Goal: Obtain resource: Obtain resource

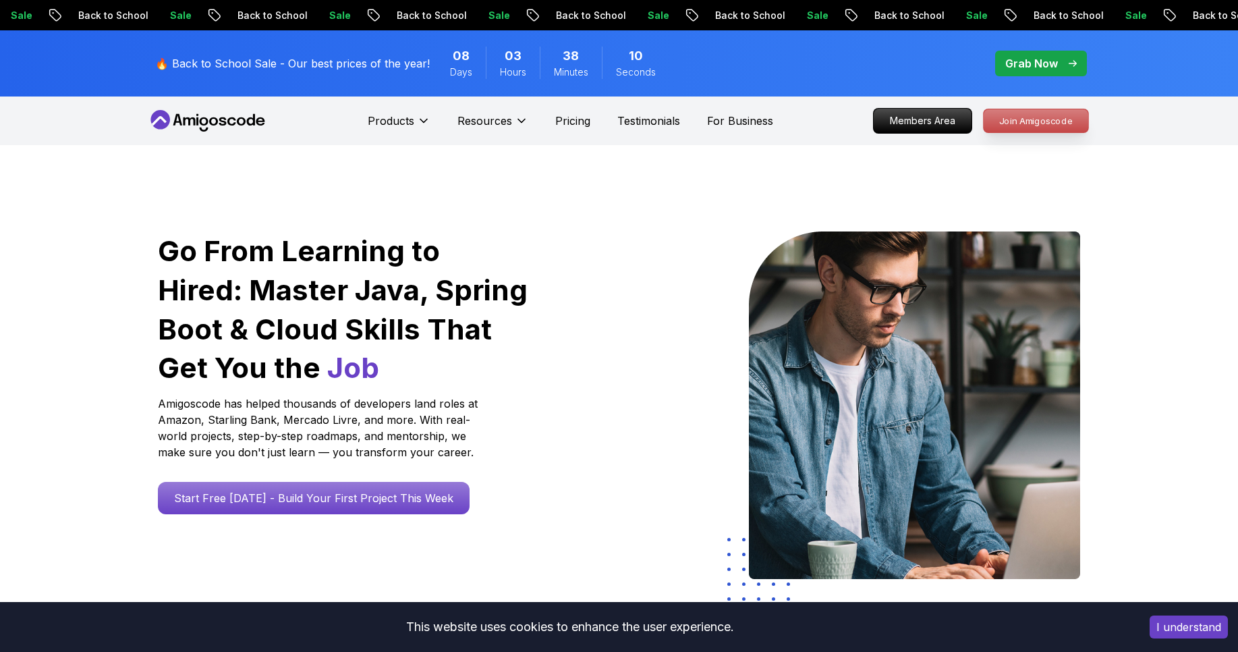
click at [999, 122] on p "Join Amigoscode" at bounding box center [1036, 120] width 105 height 23
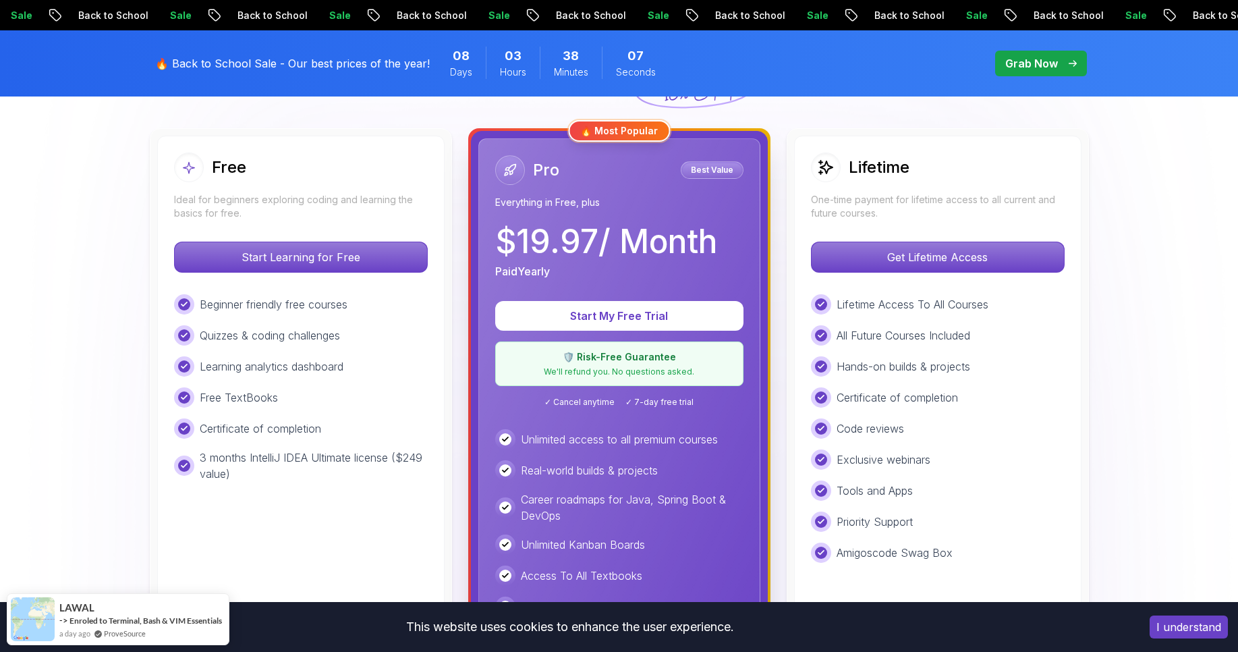
scroll to position [366, 0]
click at [307, 260] on p "Start Learning for Free" at bounding box center [301, 256] width 240 height 28
click at [289, 254] on p "Start Learning for Free" at bounding box center [301, 256] width 240 height 28
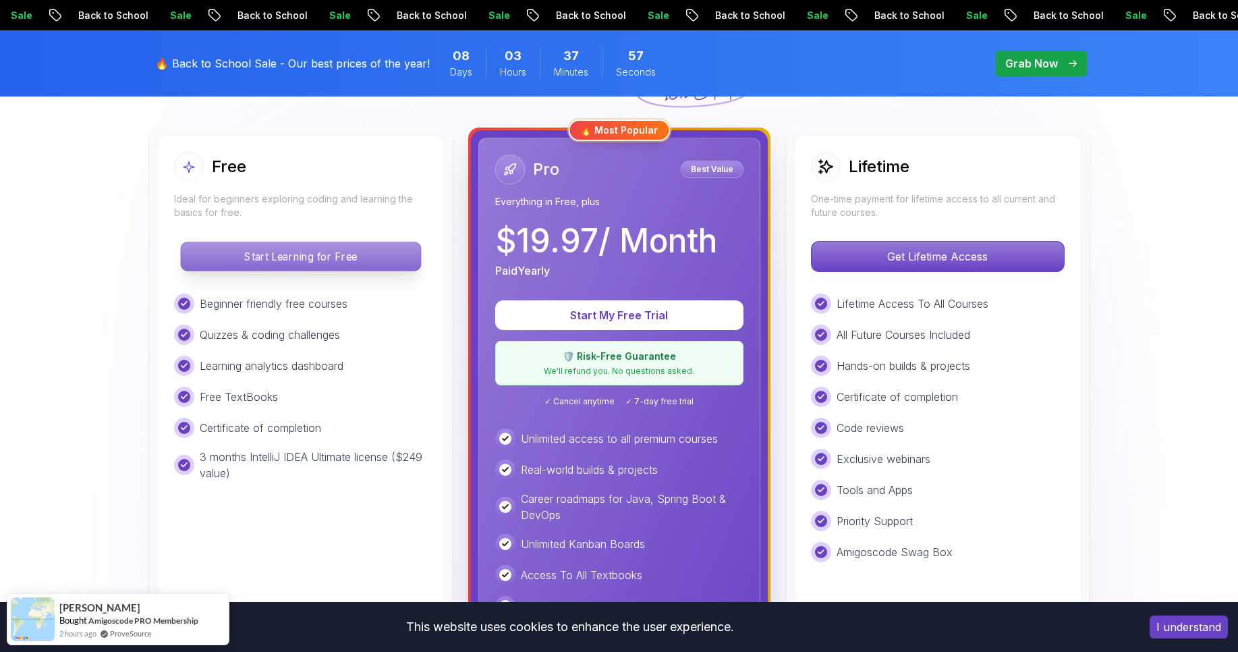
click at [221, 258] on p "Start Learning for Free" at bounding box center [301, 256] width 240 height 28
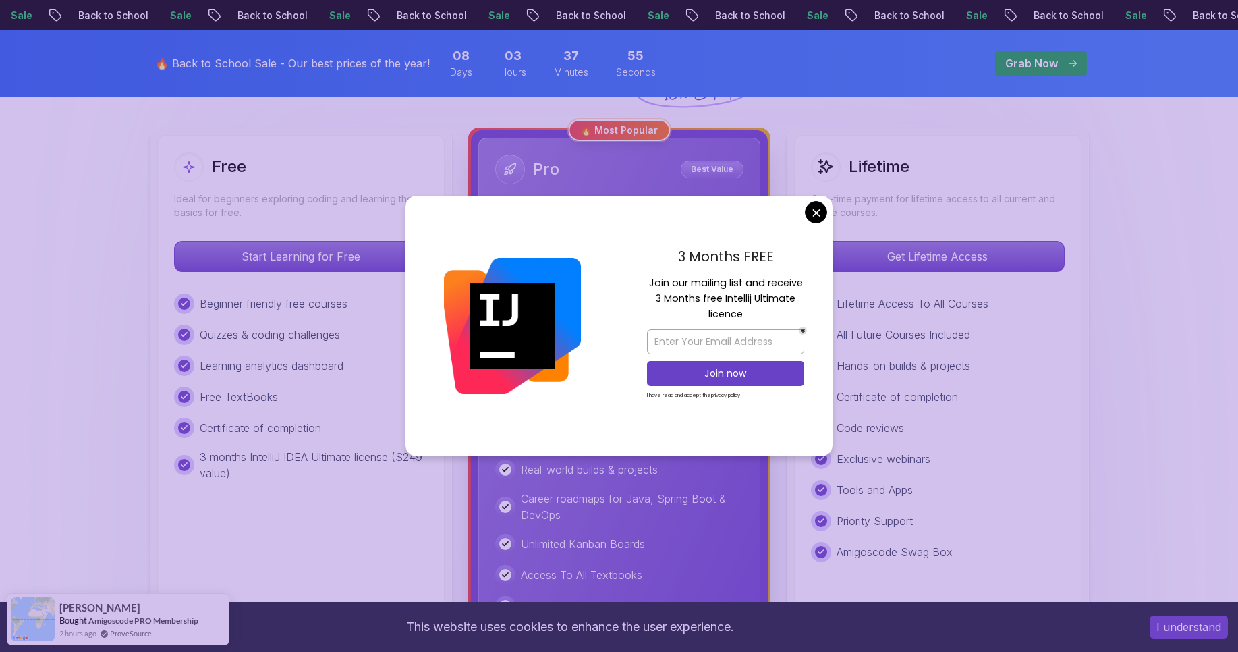
click at [231, 378] on div "Beginner friendly free courses Quizzes & coding challenges Learning analytics d…" at bounding box center [301, 387] width 254 height 188
click at [687, 329] on input "email" at bounding box center [725, 341] width 157 height 25
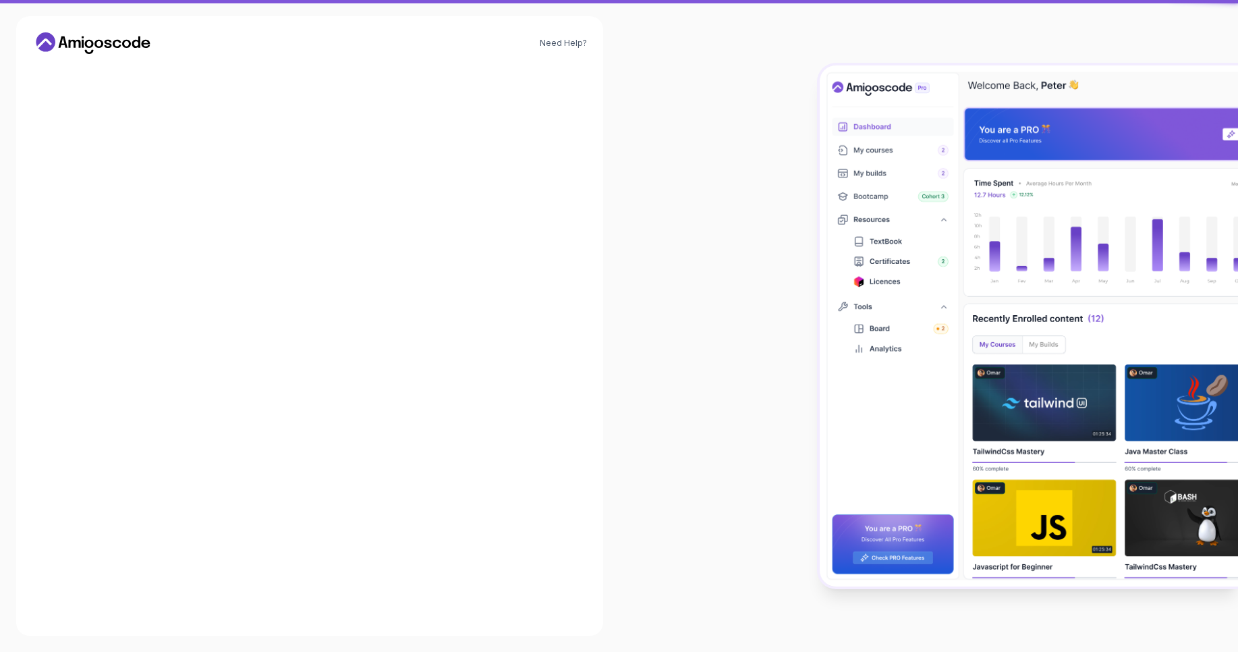
click at [694, 344] on div at bounding box center [928, 326] width 619 height 652
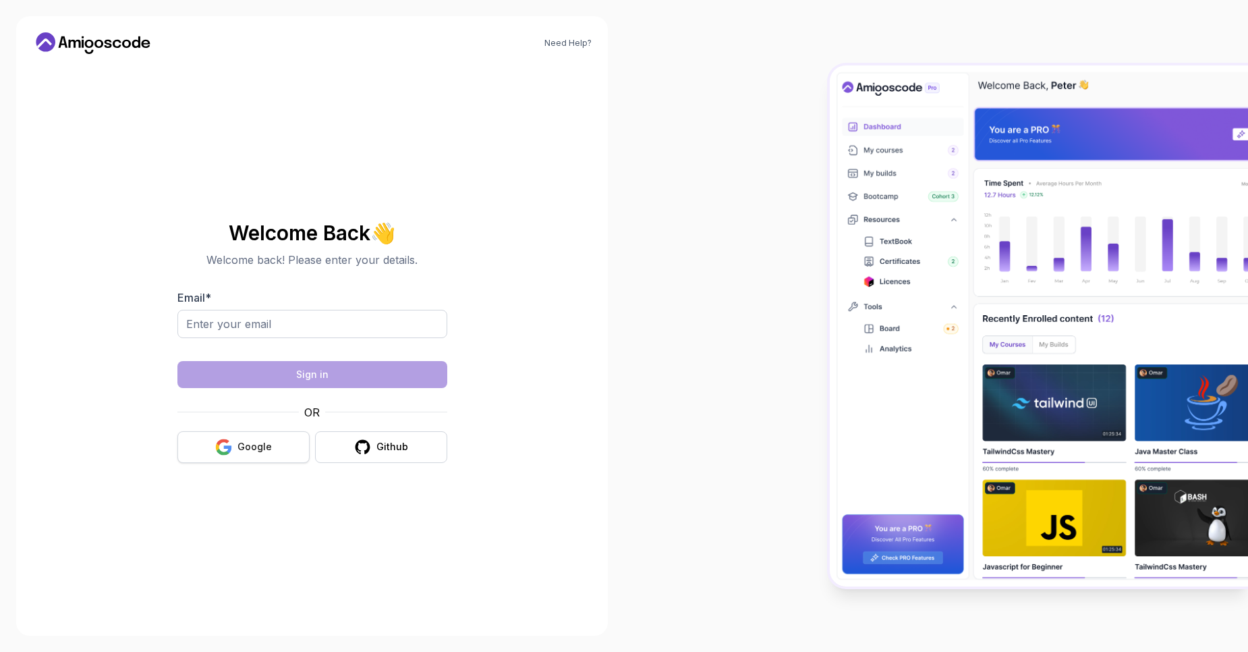
click at [266, 439] on button "Google" at bounding box center [243, 447] width 132 height 32
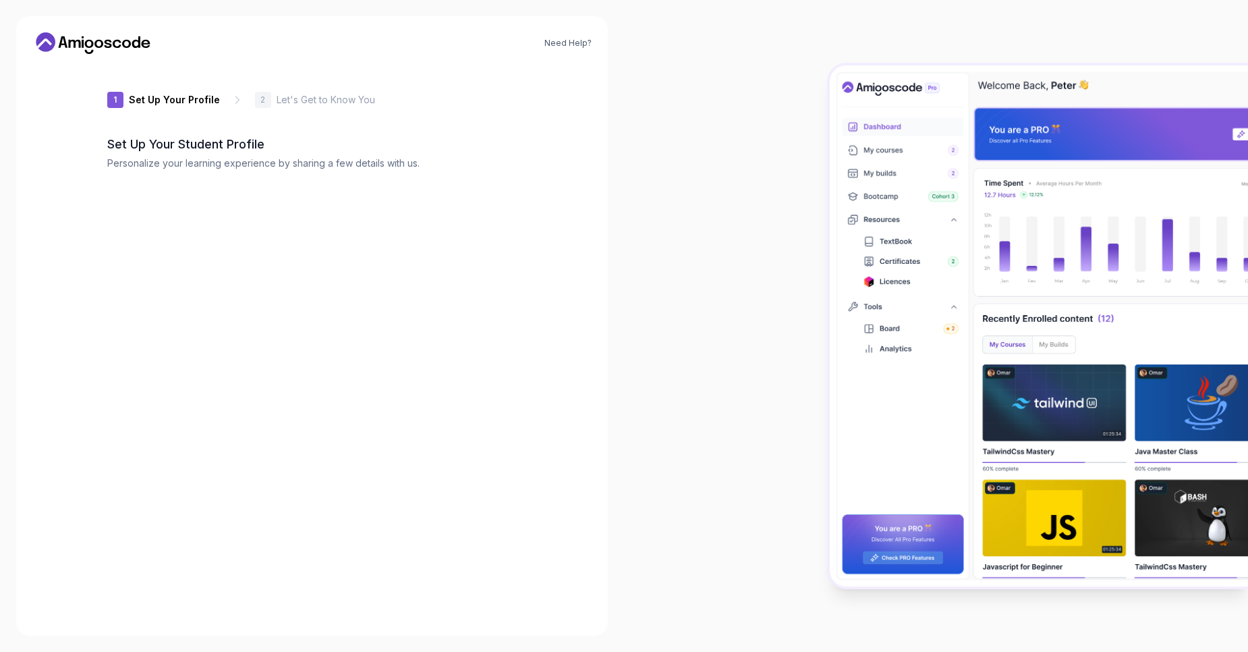
type input "sturdydeerd065f"
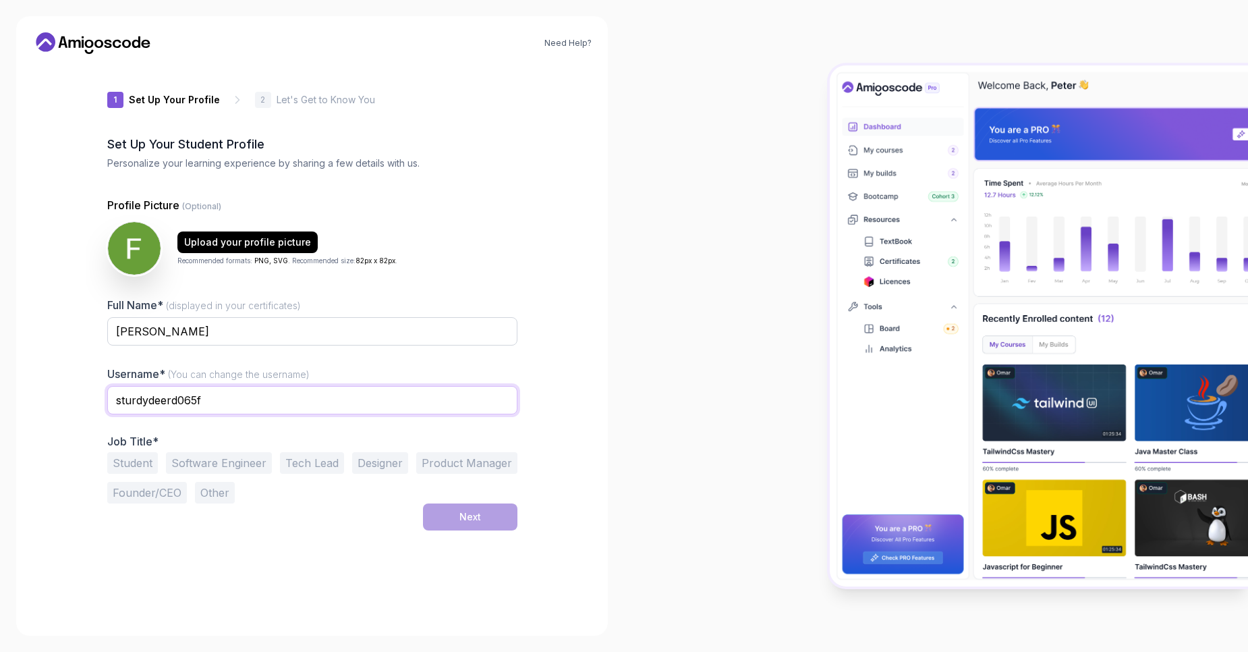
click at [225, 400] on input "sturdydeerd065f" at bounding box center [312, 400] width 410 height 28
type input "ghostfranck"
click at [202, 468] on button "Software Engineer" at bounding box center [219, 463] width 106 height 22
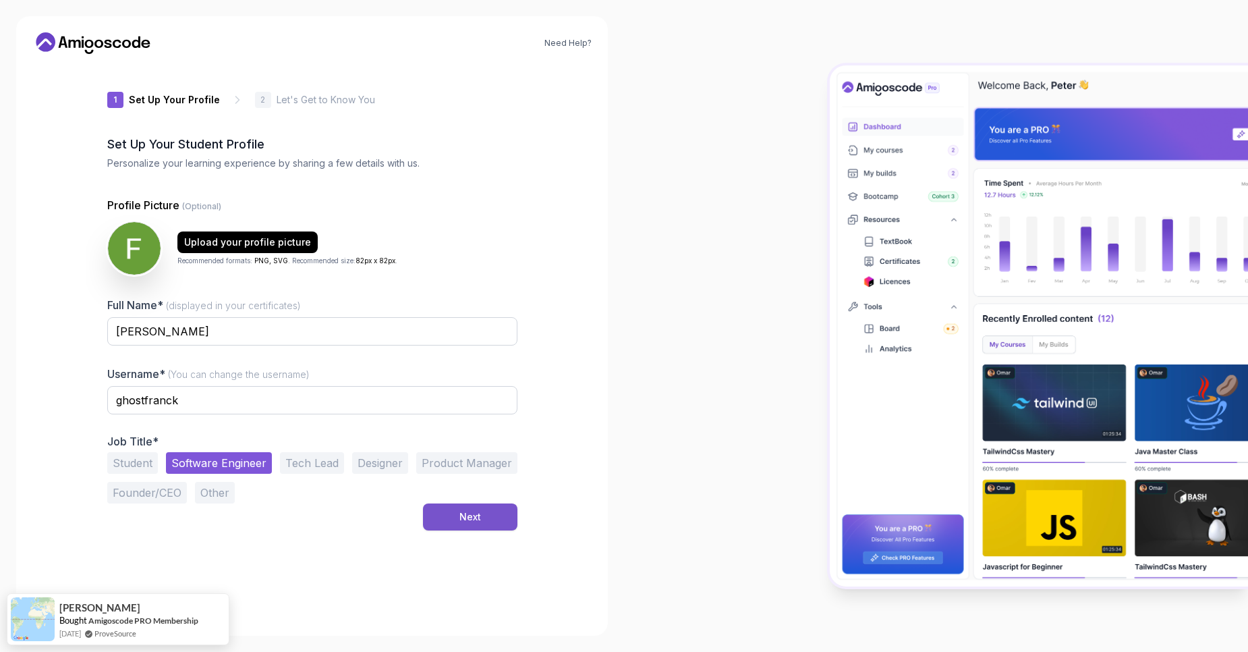
click at [468, 513] on div "Next" at bounding box center [470, 516] width 22 height 13
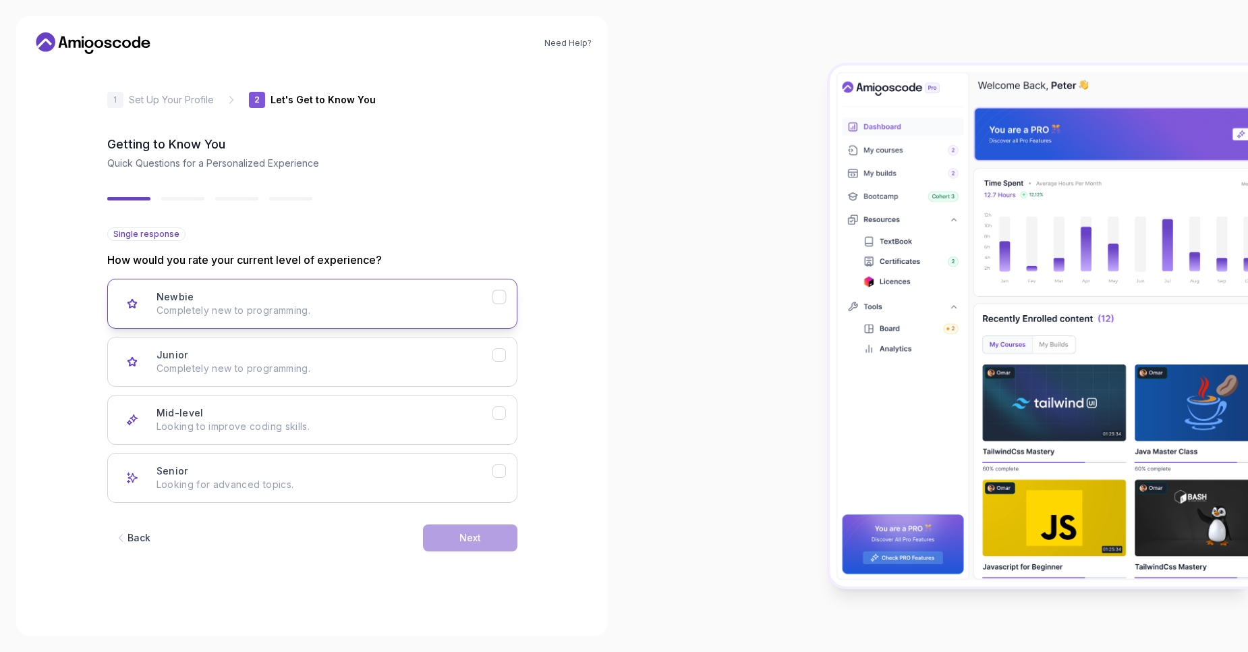
click at [403, 302] on div "Newbie Completely new to programming." at bounding box center [325, 303] width 336 height 27
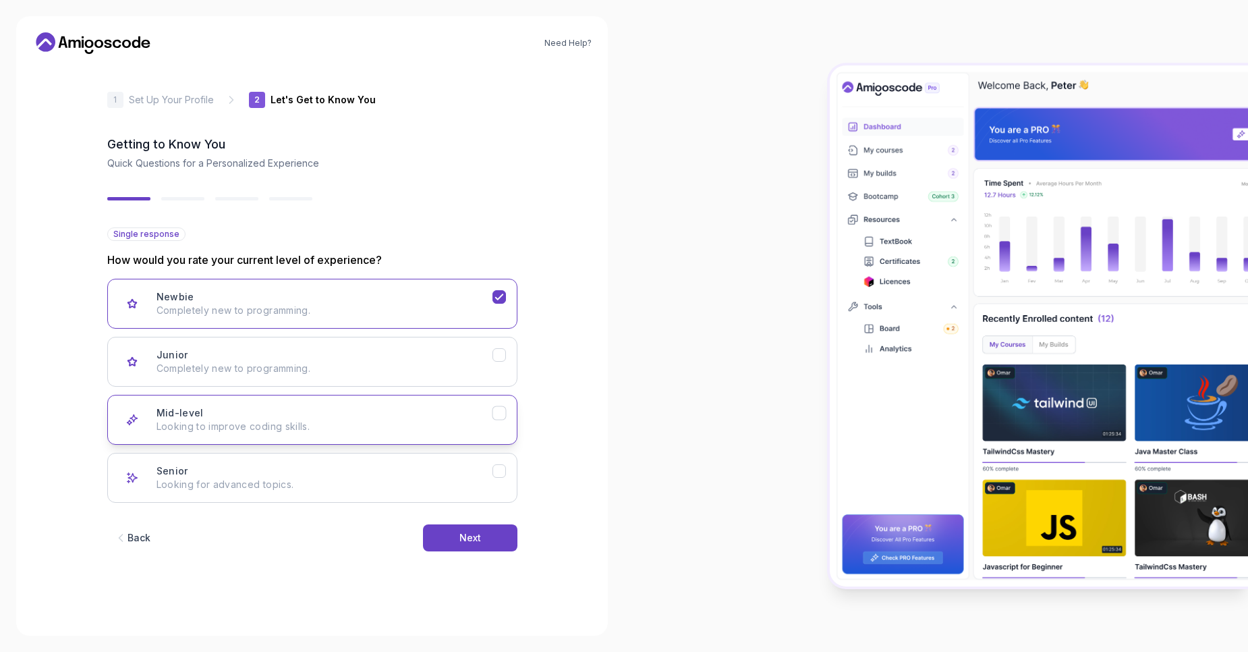
click at [388, 417] on div "Mid-level Looking to improve coding skills." at bounding box center [325, 419] width 336 height 27
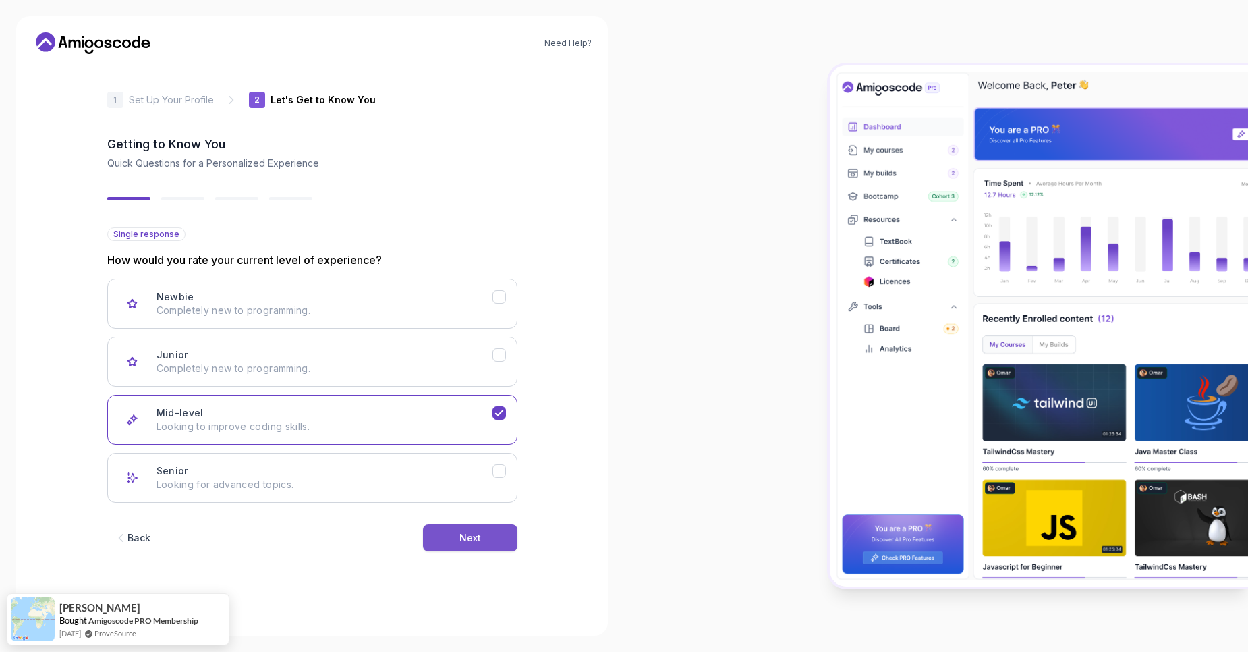
click at [489, 524] on button "Next" at bounding box center [470, 537] width 94 height 27
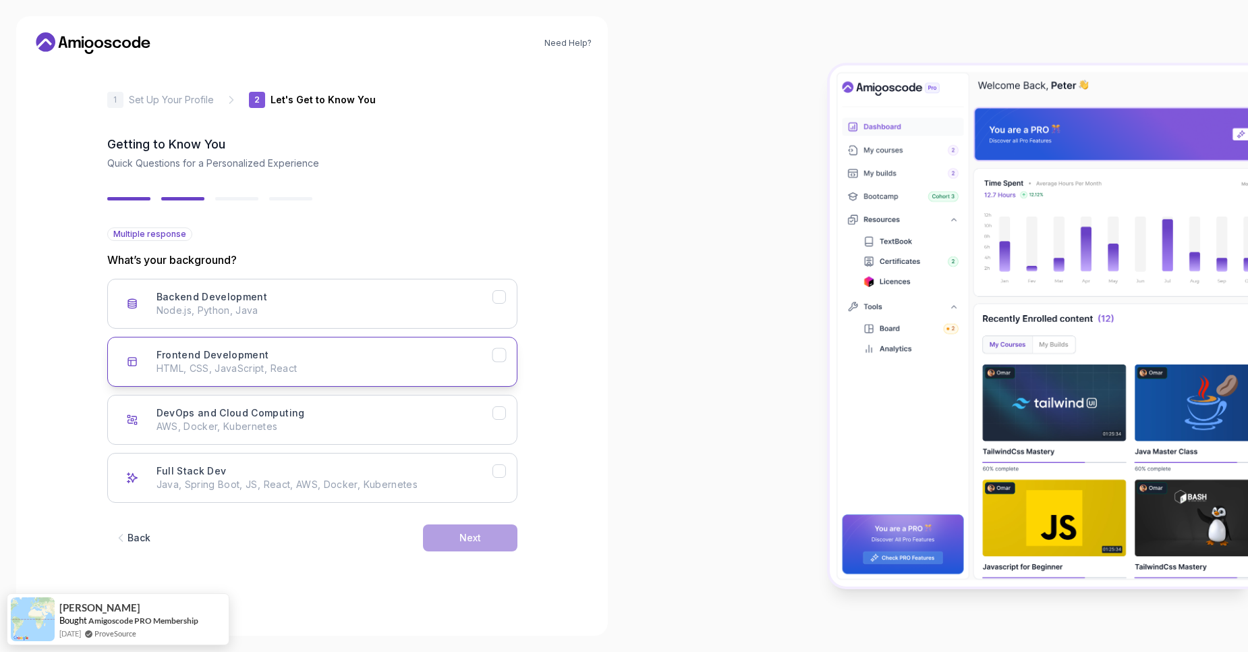
click at [360, 376] on button "Frontend Development HTML, CSS, JavaScript, React" at bounding box center [312, 362] width 410 height 50
click at [449, 325] on button "Backend Development Node.js, Python, Java" at bounding box center [312, 304] width 410 height 50
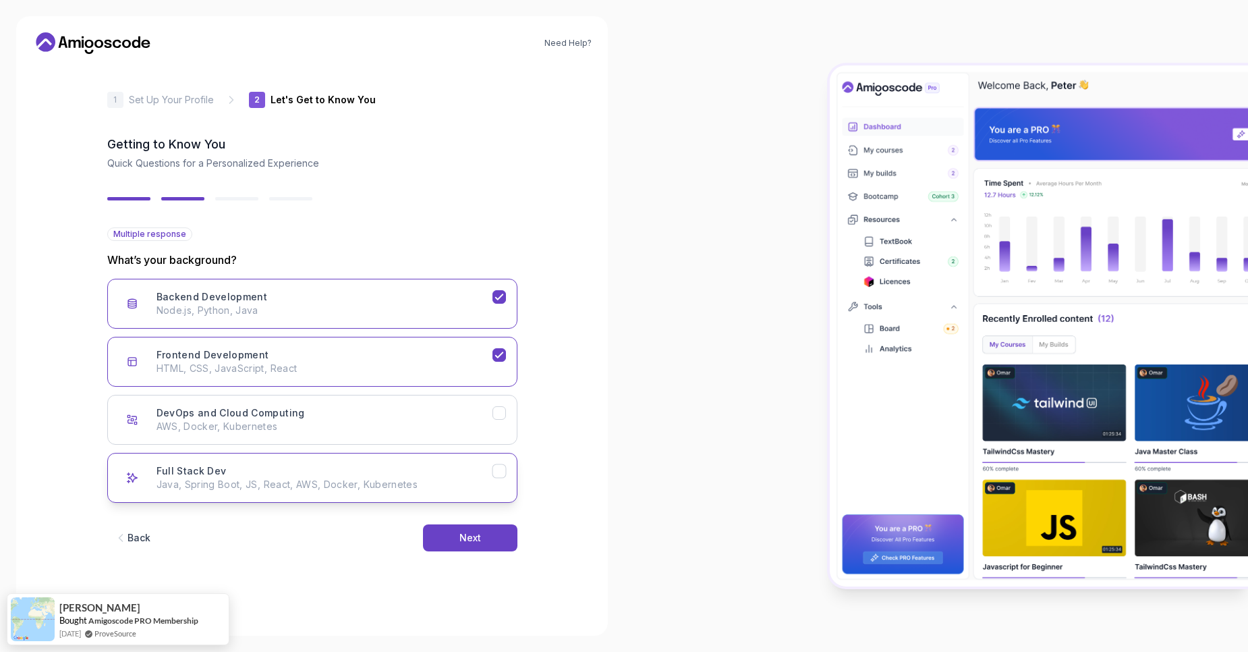
click at [416, 474] on div "Full Stack Dev Java, Spring Boot, JS, React, AWS, Docker, Kubernetes" at bounding box center [325, 477] width 336 height 27
click at [479, 538] on div "Next" at bounding box center [470, 537] width 22 height 13
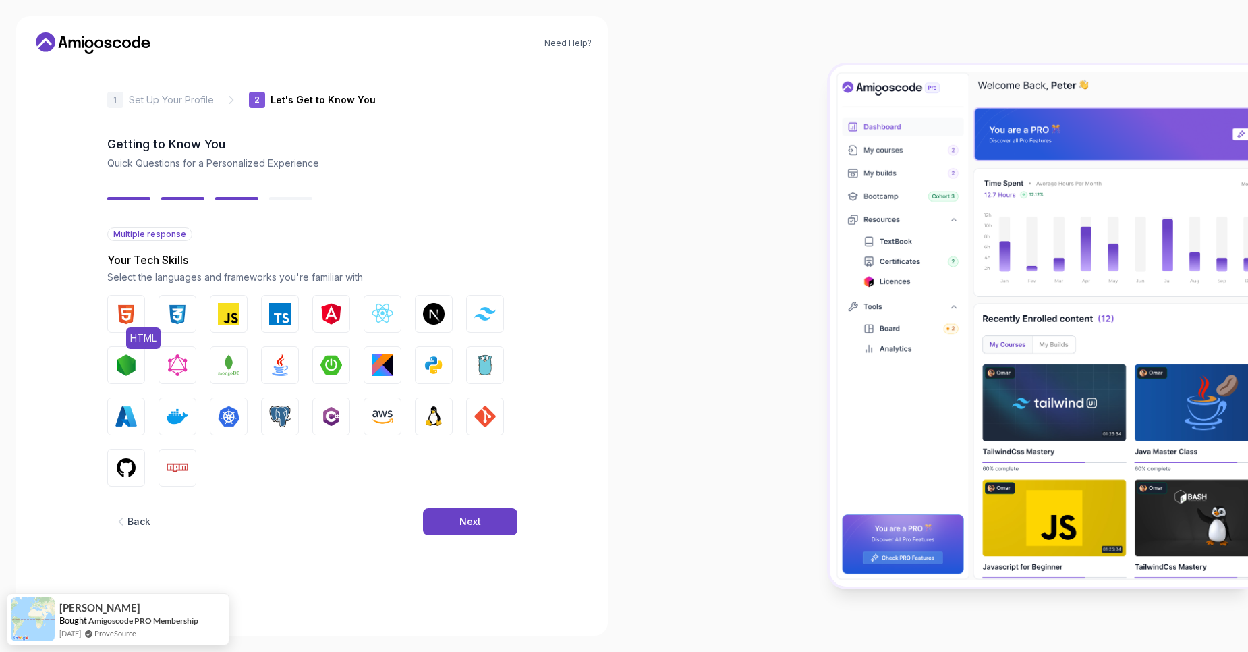
click at [177, 321] on img "button" at bounding box center [178, 314] width 22 height 22
click at [111, 315] on button "HTML" at bounding box center [126, 314] width 38 height 38
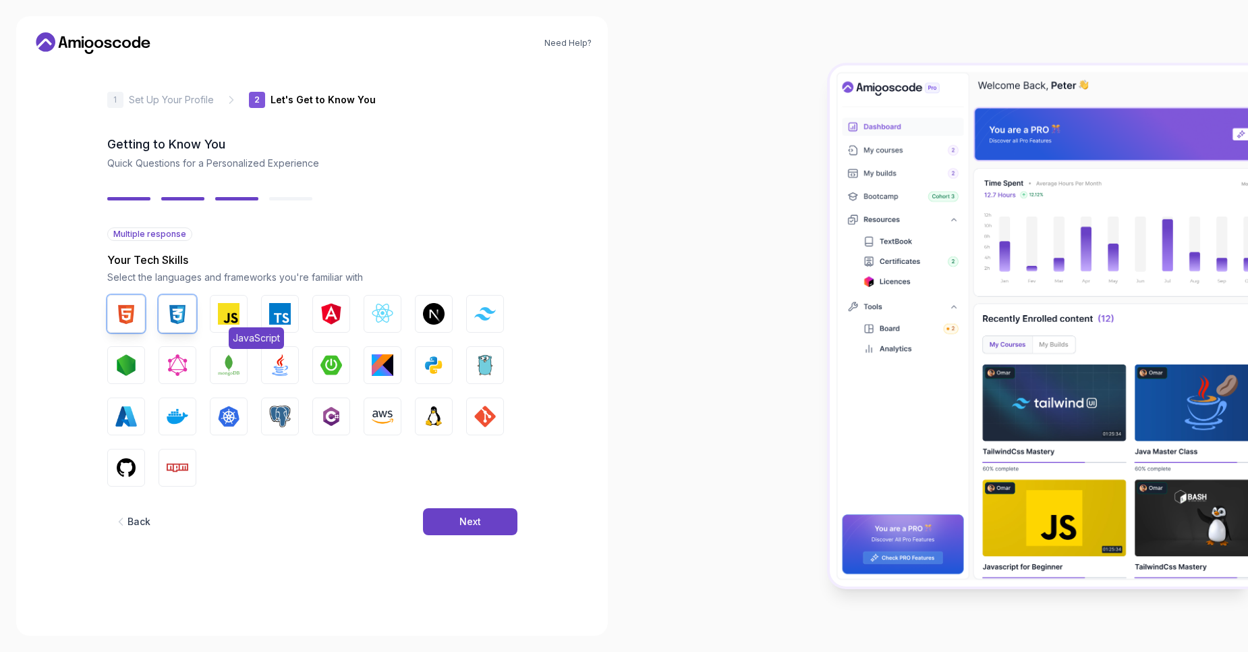
click at [216, 324] on button "JavaScript" at bounding box center [229, 314] width 38 height 38
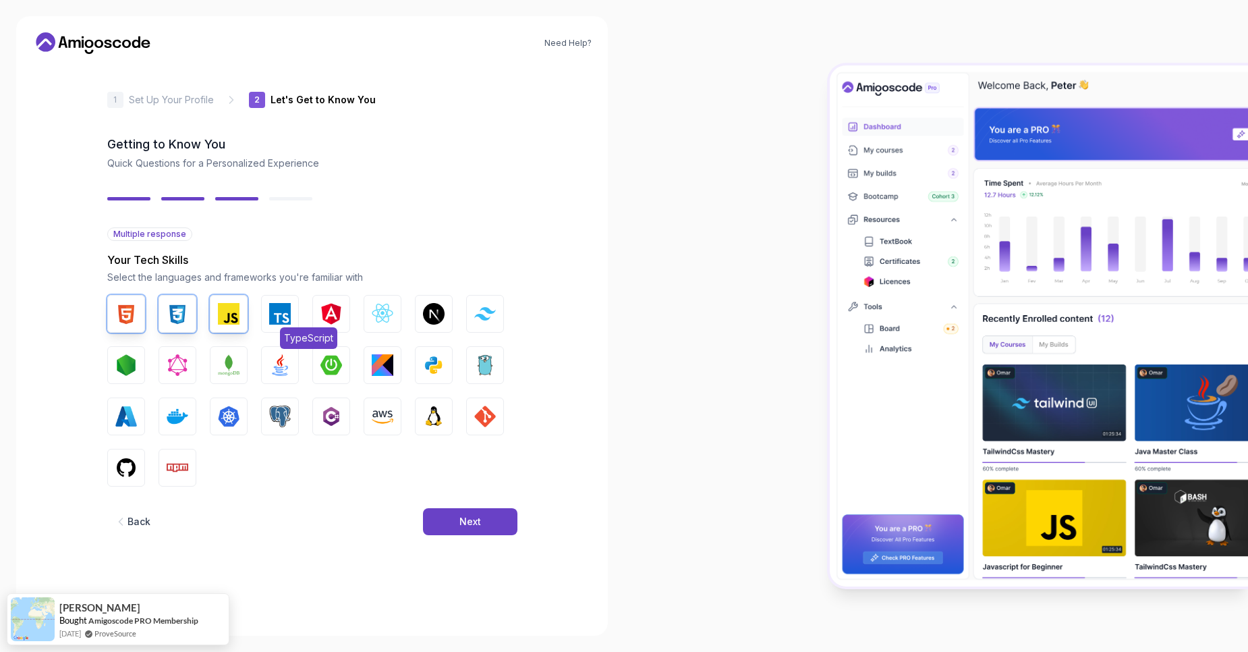
click at [286, 325] on button "TypeScript" at bounding box center [280, 314] width 38 height 38
click at [375, 322] on img "button" at bounding box center [383, 314] width 22 height 22
click at [434, 318] on img "button" at bounding box center [434, 314] width 22 height 22
click at [482, 320] on img "button" at bounding box center [485, 313] width 22 height 13
click at [275, 417] on img "button" at bounding box center [280, 416] width 22 height 22
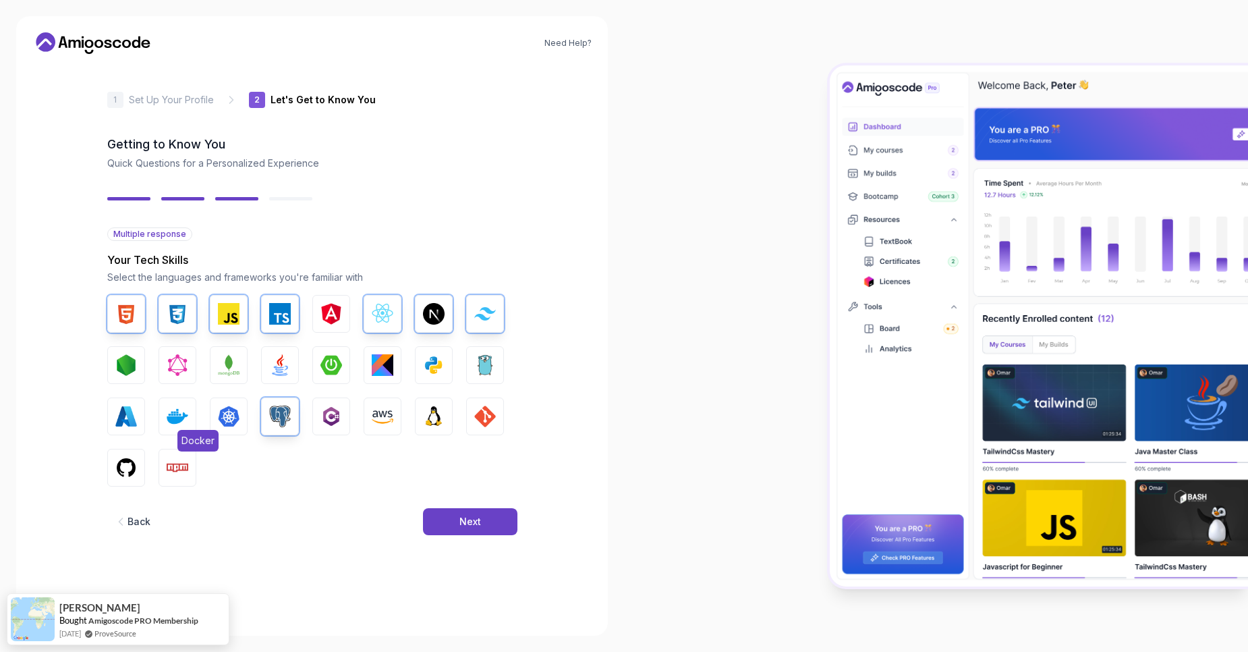
click at [176, 422] on img "button" at bounding box center [178, 416] width 22 height 22
click at [137, 370] on button "Node.js" at bounding box center [126, 365] width 38 height 38
click at [163, 463] on button "Npm" at bounding box center [178, 468] width 38 height 38
click at [121, 463] on img "button" at bounding box center [126, 468] width 22 height 22
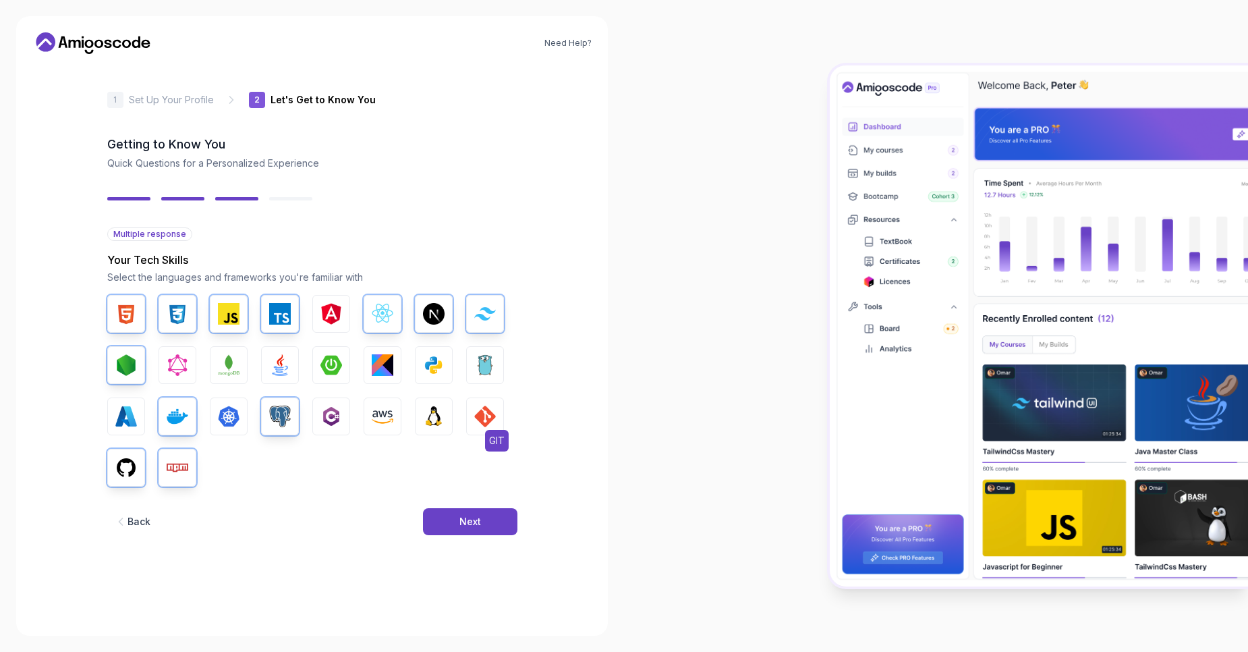
click at [488, 421] on img "button" at bounding box center [485, 416] width 22 height 22
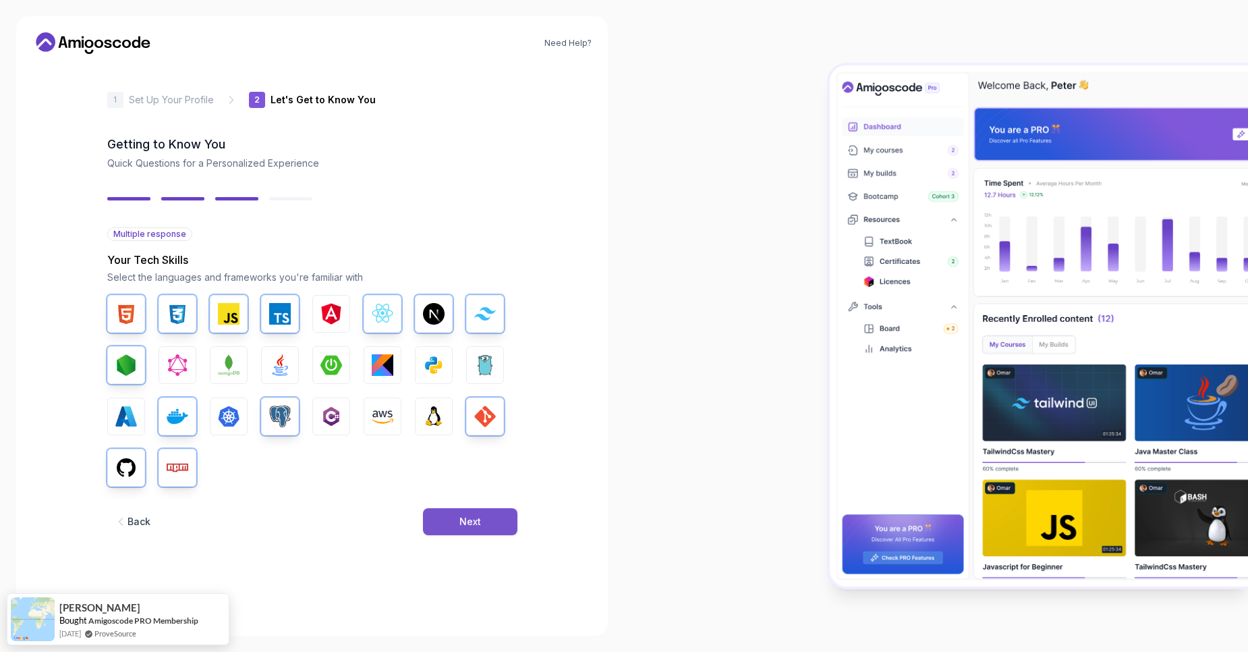
click at [479, 518] on div "Next" at bounding box center [470, 521] width 22 height 13
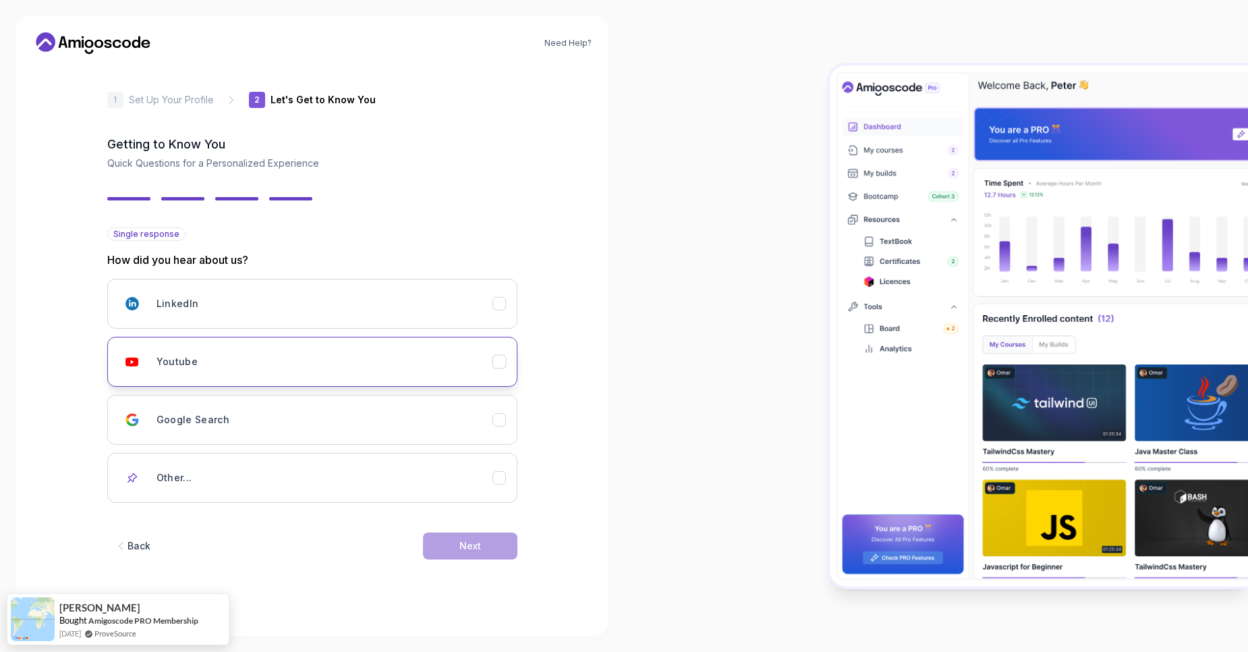
click at [304, 365] on div "Youtube" at bounding box center [325, 361] width 336 height 27
click at [472, 546] on div "Next" at bounding box center [470, 545] width 22 height 13
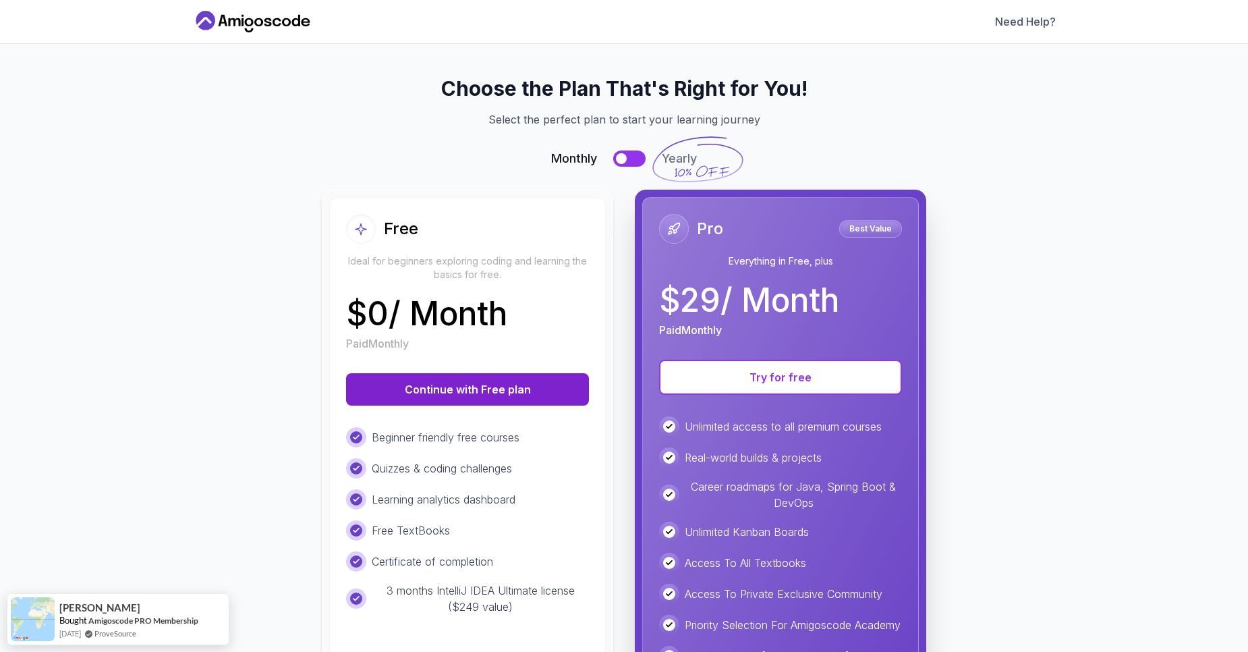
click at [447, 383] on button "Continue with Free plan" at bounding box center [467, 389] width 243 height 32
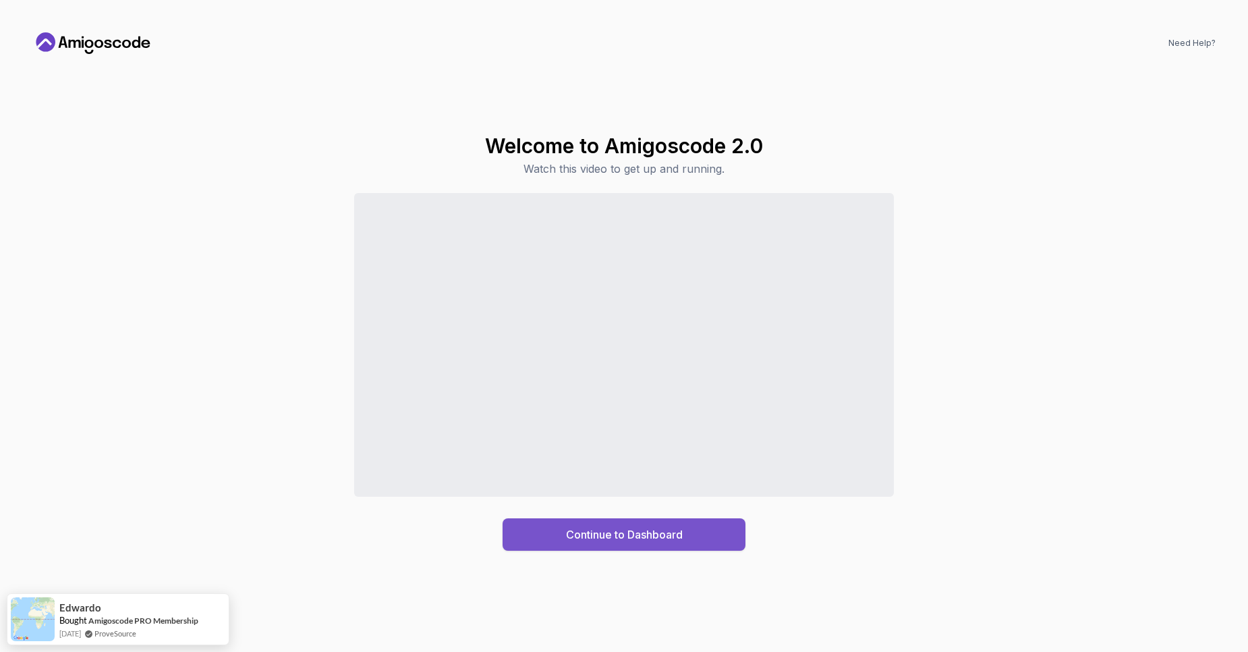
click at [686, 546] on button "Continue to Dashboard" at bounding box center [624, 534] width 243 height 32
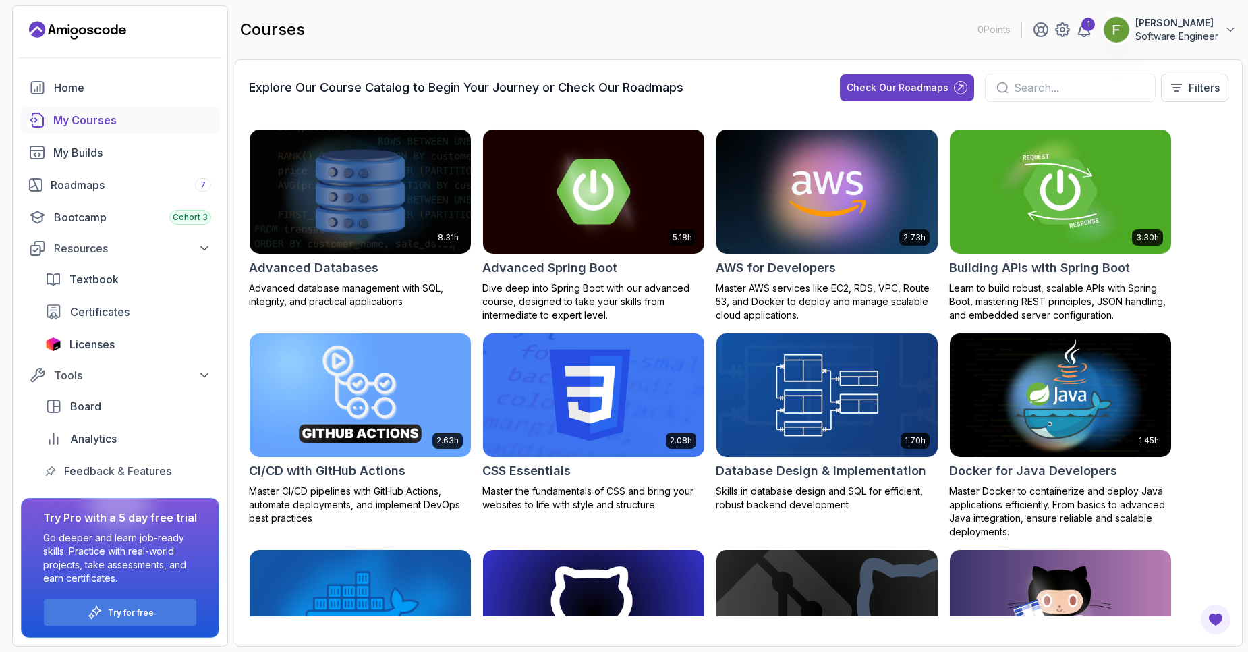
click at [1087, 40] on div "1 Franck Ghost Software Engineer" at bounding box center [1135, 29] width 204 height 27
click at [1090, 26] on div "1" at bounding box center [1087, 24] width 13 height 13
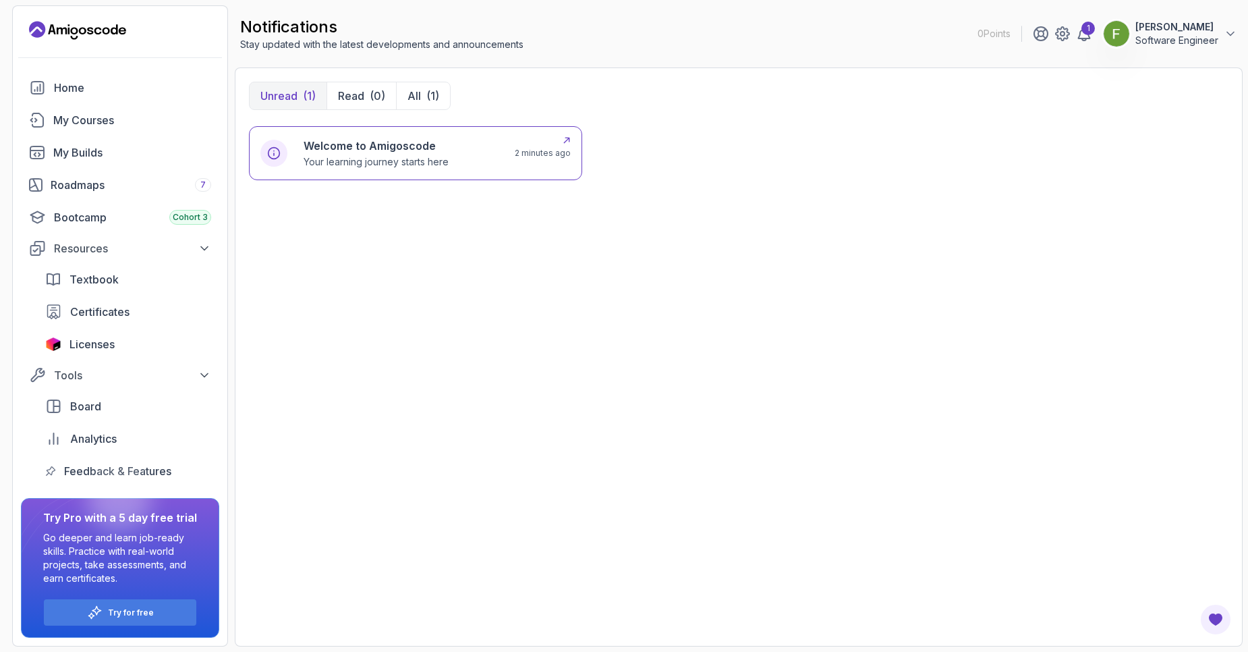
click at [425, 167] on p "Your learning journey starts here" at bounding box center [376, 161] width 145 height 13
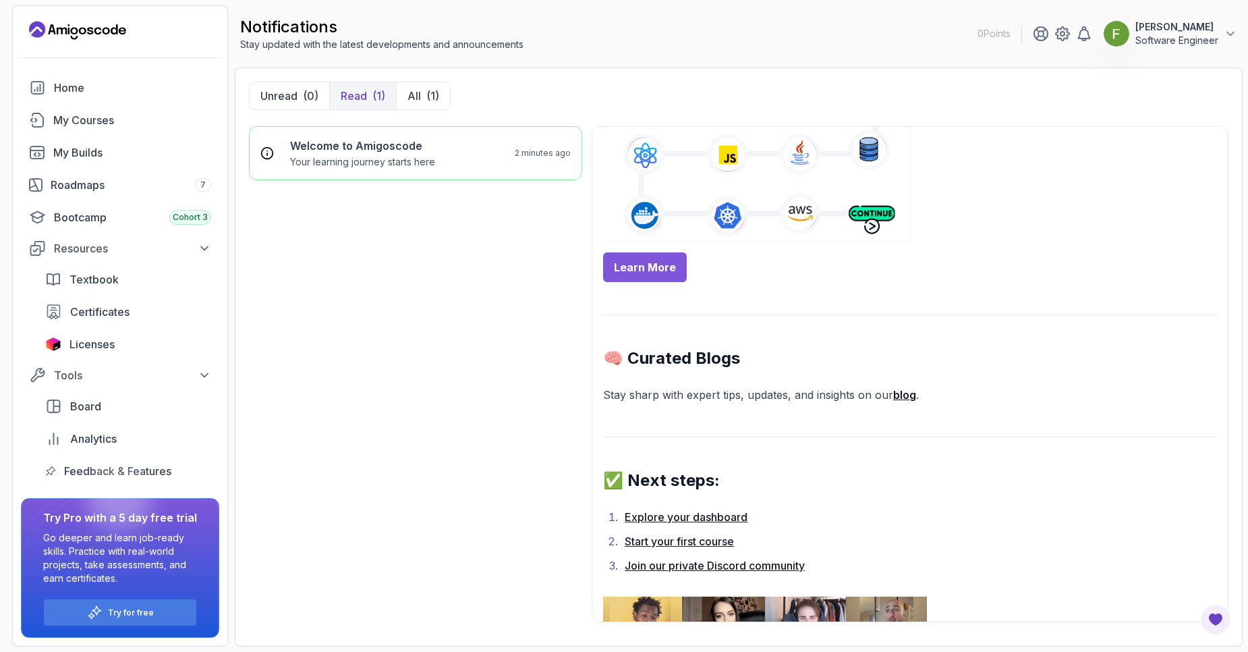
scroll to position [819, 0]
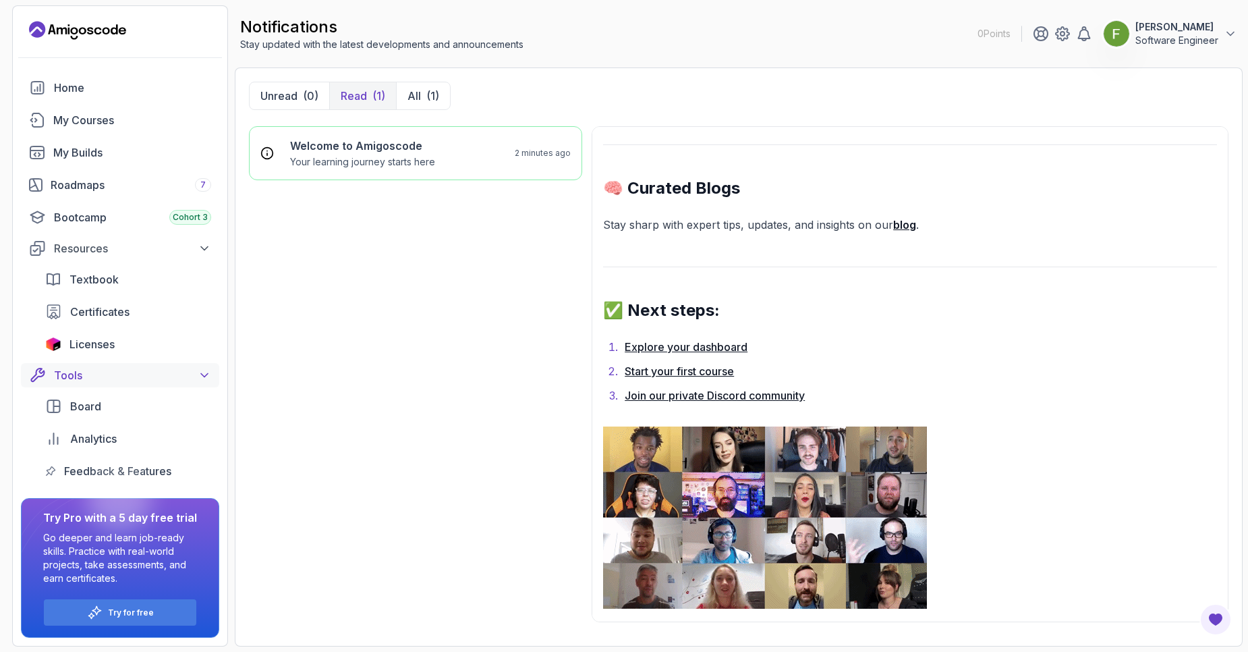
click at [169, 372] on div "Tools" at bounding box center [132, 375] width 157 height 16
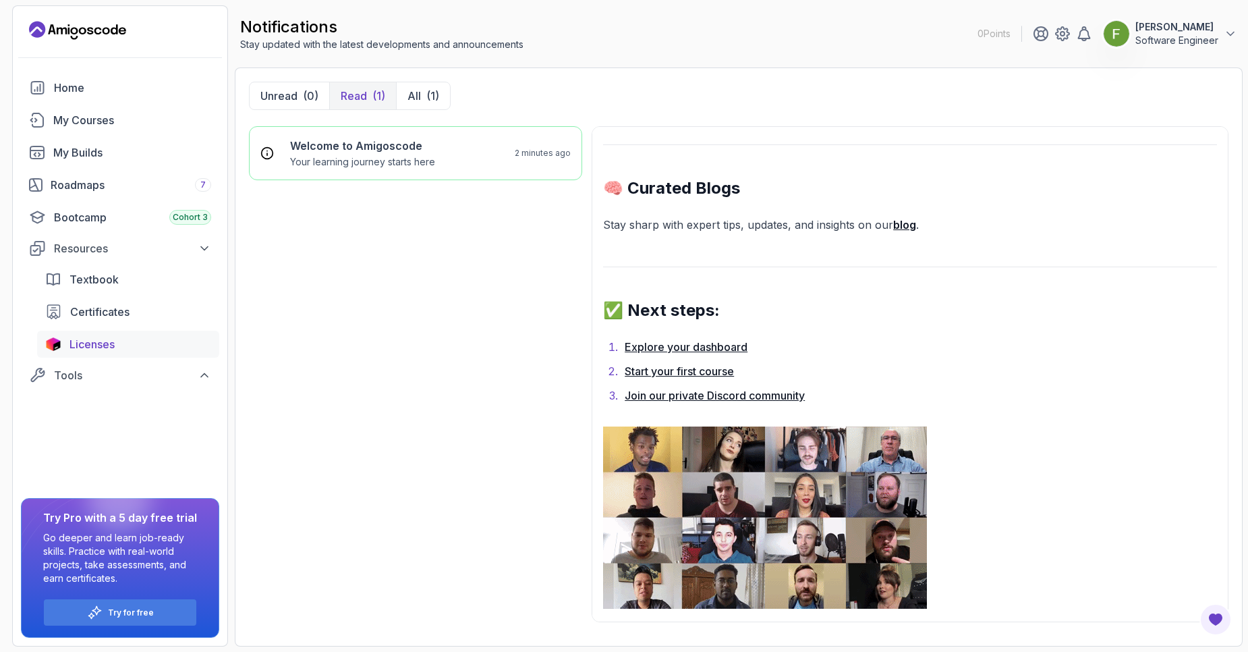
click at [92, 347] on span "Licenses" at bounding box center [91, 344] width 45 height 16
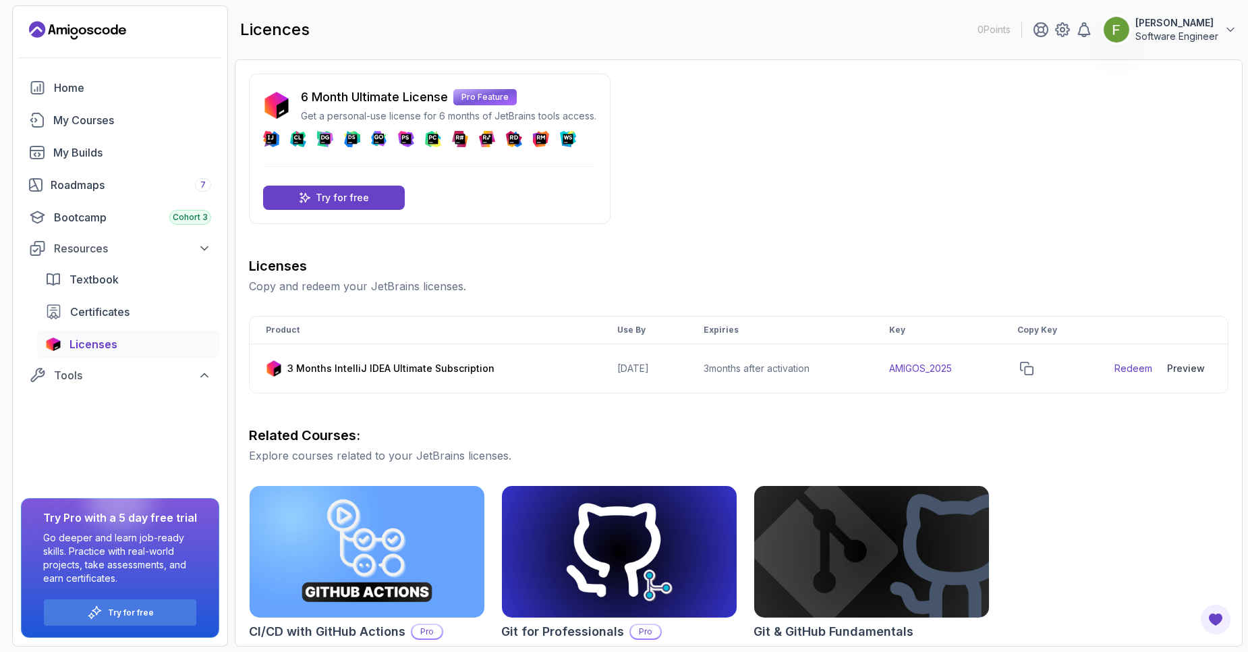
drag, startPoint x: 1030, startPoint y: 369, endPoint x: 679, endPoint y: 397, distance: 352.6
click at [679, 397] on div "Licenses Copy and redeem your JetBrains licenses. Product Use By Expiries Key C…" at bounding box center [739, 572] width 980 height 632
click at [1196, 372] on div "Preview" at bounding box center [1186, 368] width 38 height 13
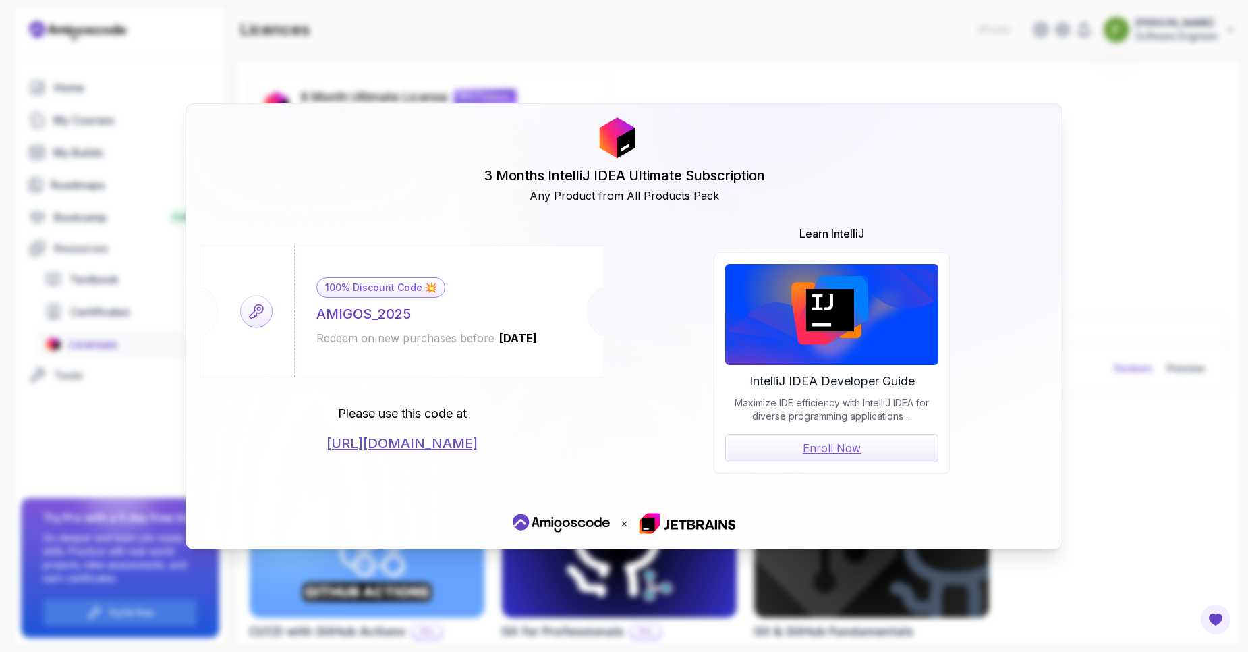
click at [381, 184] on div "3 Months IntelliJ IDEA Ultimate Subscription Any Product from All Products Pack" at bounding box center [624, 160] width 849 height 86
click at [358, 318] on div "AMIGOS_2025" at bounding box center [363, 313] width 94 height 19
copy div "AMIGOS_2025"
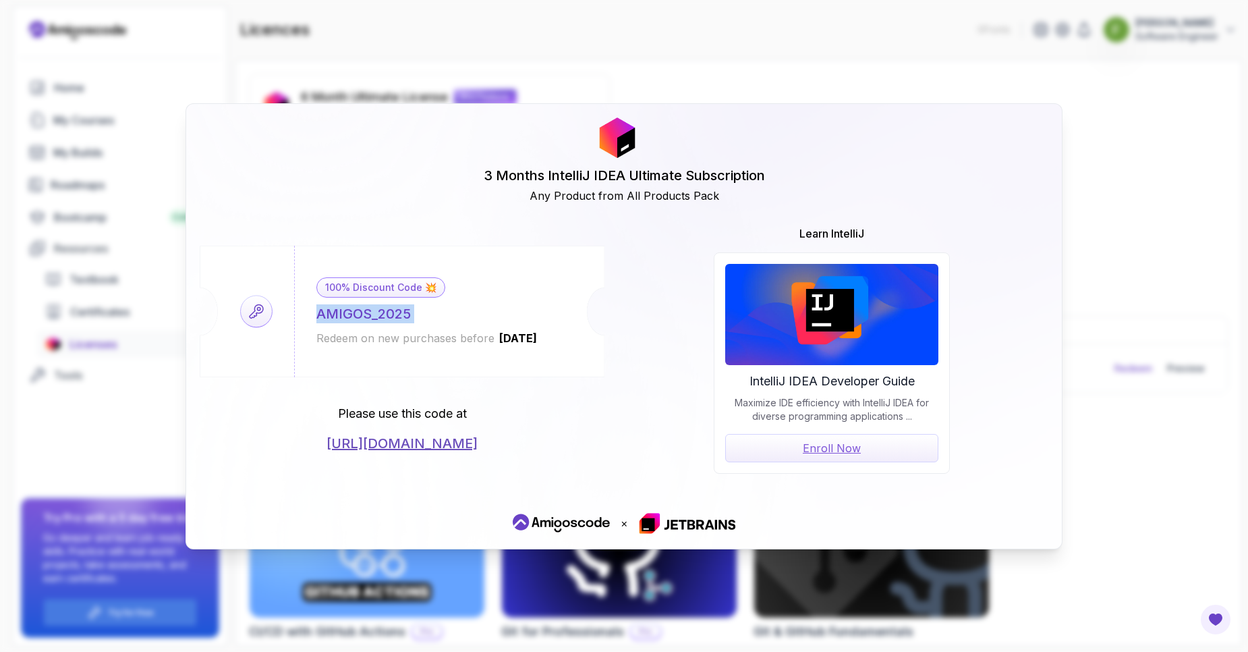
click at [461, 441] on link "https://jetbrains.com/store/redeem/" at bounding box center [402, 443] width 151 height 19
